Goal: Check status: Check status

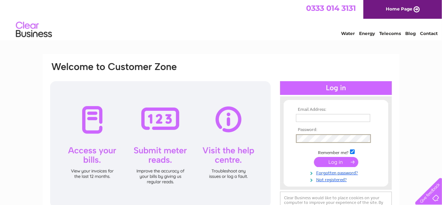
click at [334, 162] on input "submit" at bounding box center [336, 162] width 44 height 10
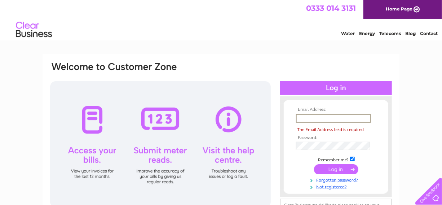
click at [299, 117] on input "text" at bounding box center [333, 118] width 75 height 9
type input "ruth.lawson57@yahoo.com"
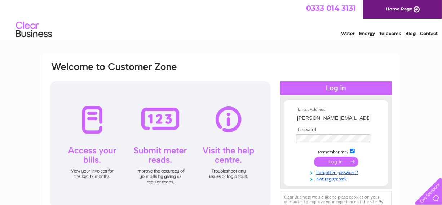
click at [334, 162] on input "submit" at bounding box center [336, 162] width 44 height 10
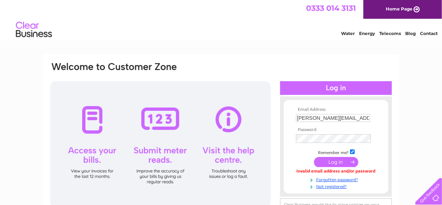
click at [332, 163] on input "submit" at bounding box center [336, 162] width 44 height 10
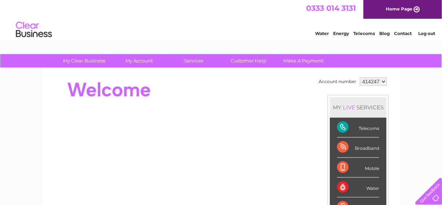
click at [341, 126] on div "Telecoms" at bounding box center [358, 128] width 42 height 20
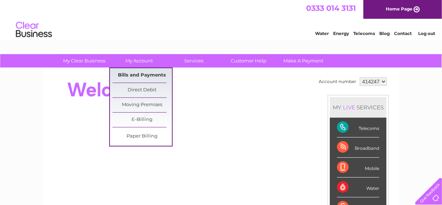
click at [146, 74] on link "Bills and Payments" at bounding box center [143, 75] width 60 height 14
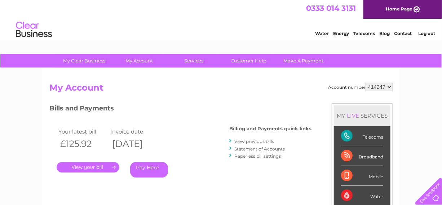
click at [95, 166] on link "." at bounding box center [88, 167] width 63 height 10
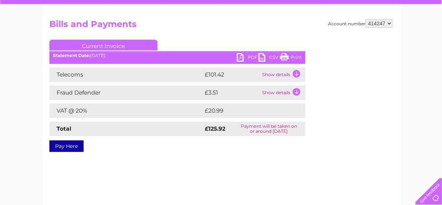
scroll to position [64, 0]
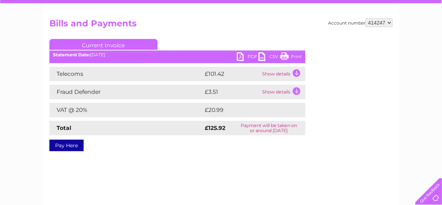
drag, startPoint x: 379, startPoint y: 116, endPoint x: 309, endPoint y: 157, distance: 80.9
click at [309, 157] on div "Account number 414247 Bills and Payments Current Invoice PDF CSV Print" at bounding box center [221, 105] width 357 height 202
